Goal: Task Accomplishment & Management: Complete application form

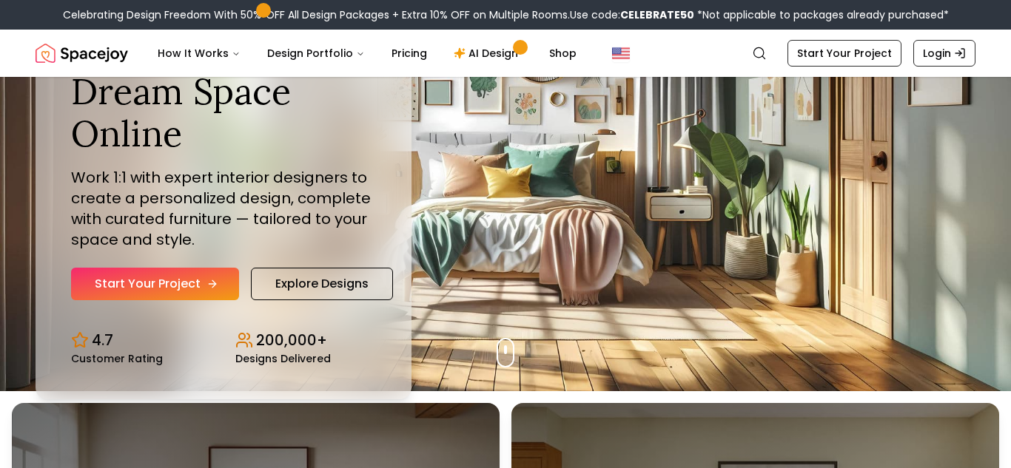
click at [189, 297] on link "Start Your Project" at bounding box center [155, 284] width 168 height 33
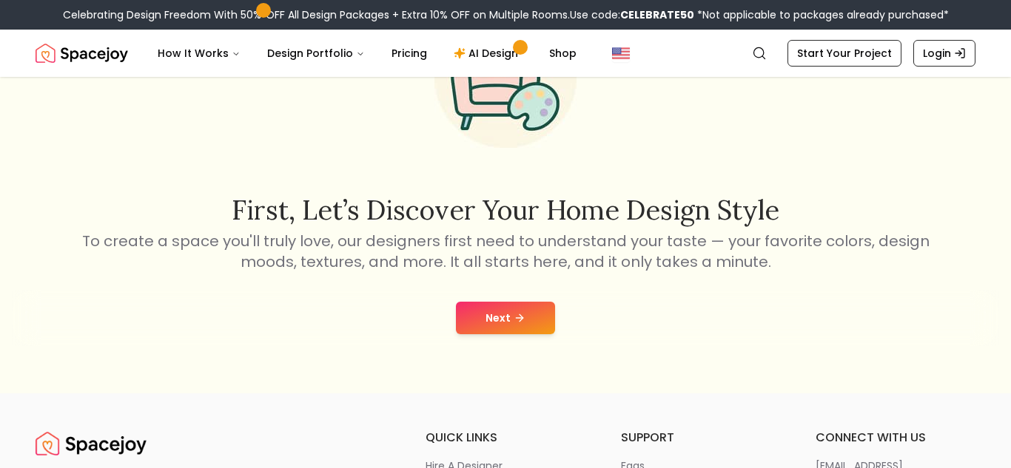
click at [535, 312] on button "Next" at bounding box center [505, 318] width 99 height 33
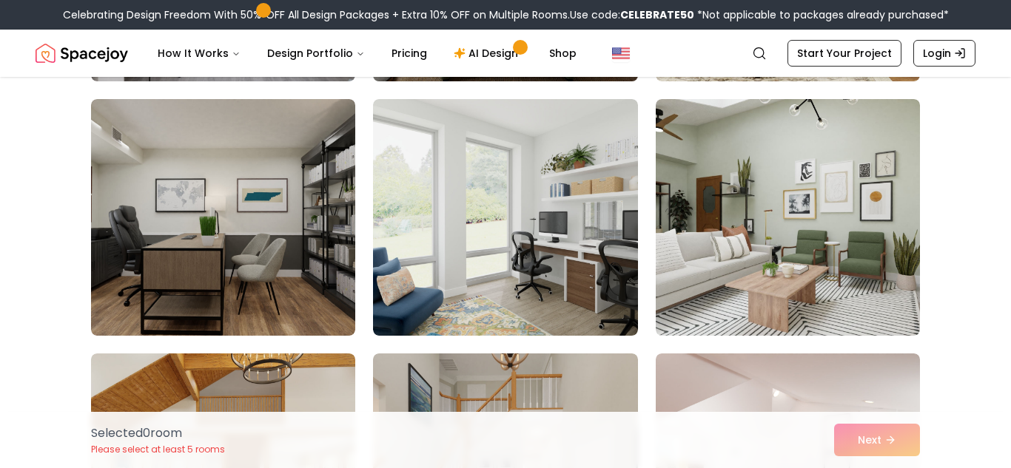
scroll to position [361, 0]
